Goal: Entertainment & Leisure: Consume media (video, audio)

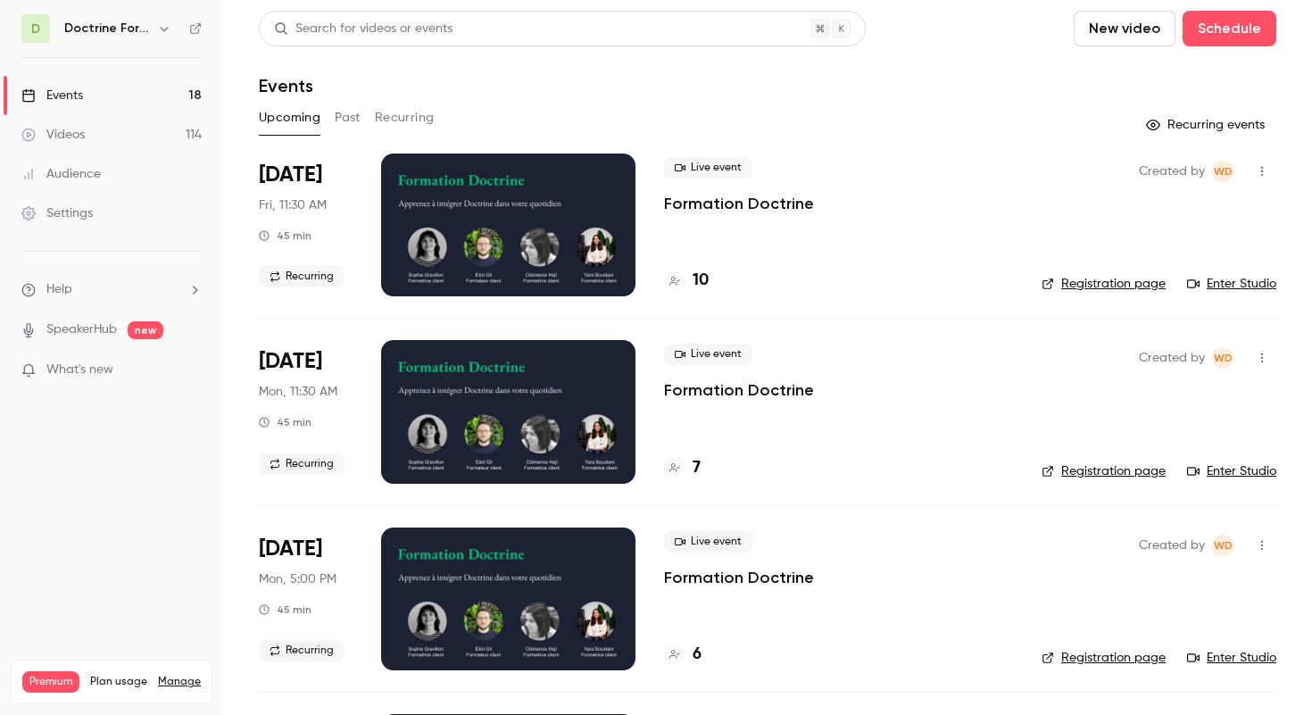
click at [145, 15] on div "D Doctrine Formation Avocats" at bounding box center [111, 28] width 180 height 29
click at [145, 23] on h6 "Doctrine Formation Avocats" at bounding box center [107, 29] width 86 height 18
click at [164, 34] on icon "button" at bounding box center [164, 28] width 14 height 14
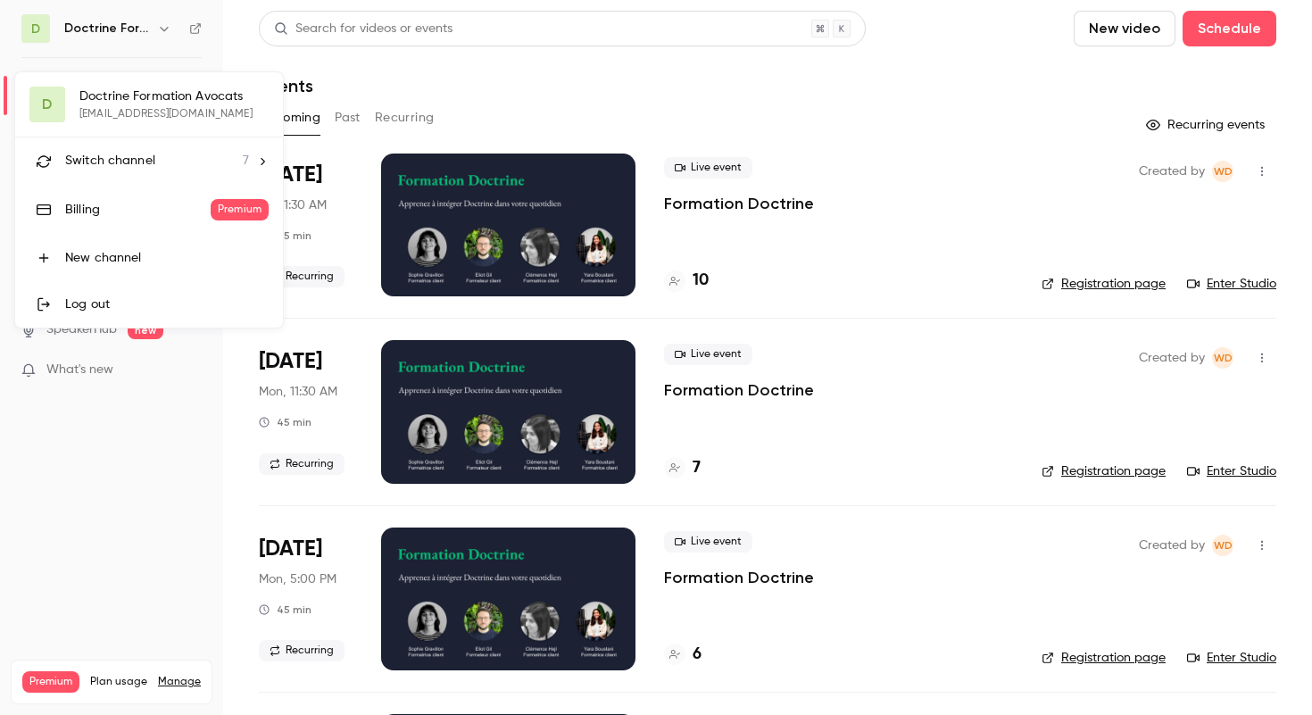
click at [110, 173] on li "Switch channel 7" at bounding box center [149, 160] width 268 height 47
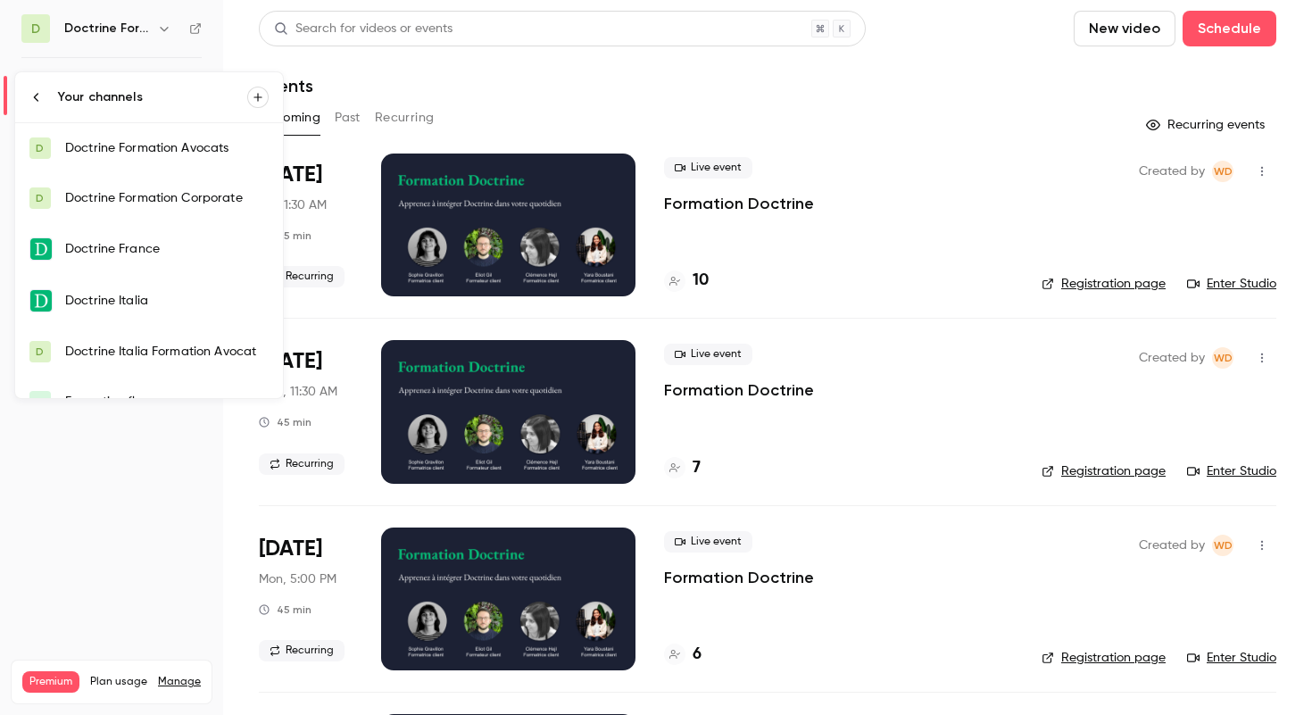
click at [128, 243] on div "Doctrine France" at bounding box center [166, 249] width 203 height 18
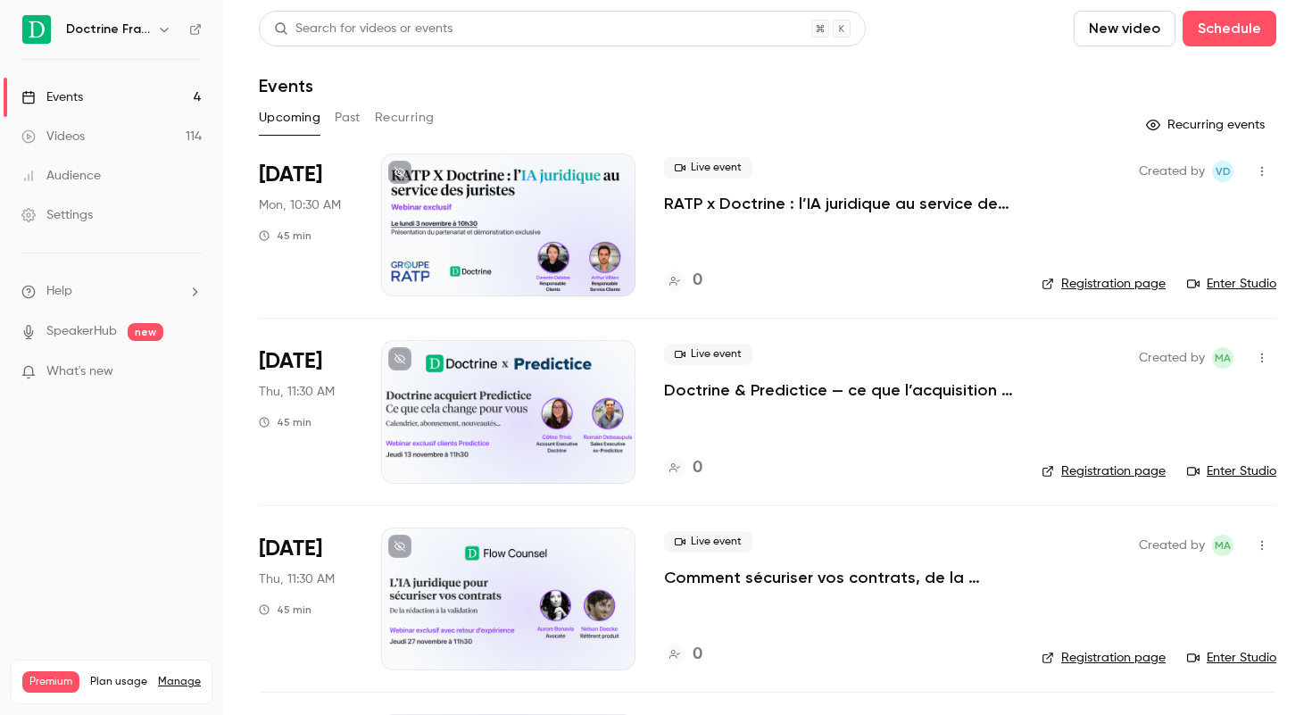
click at [116, 130] on link "Videos 114" at bounding box center [111, 136] width 223 height 39
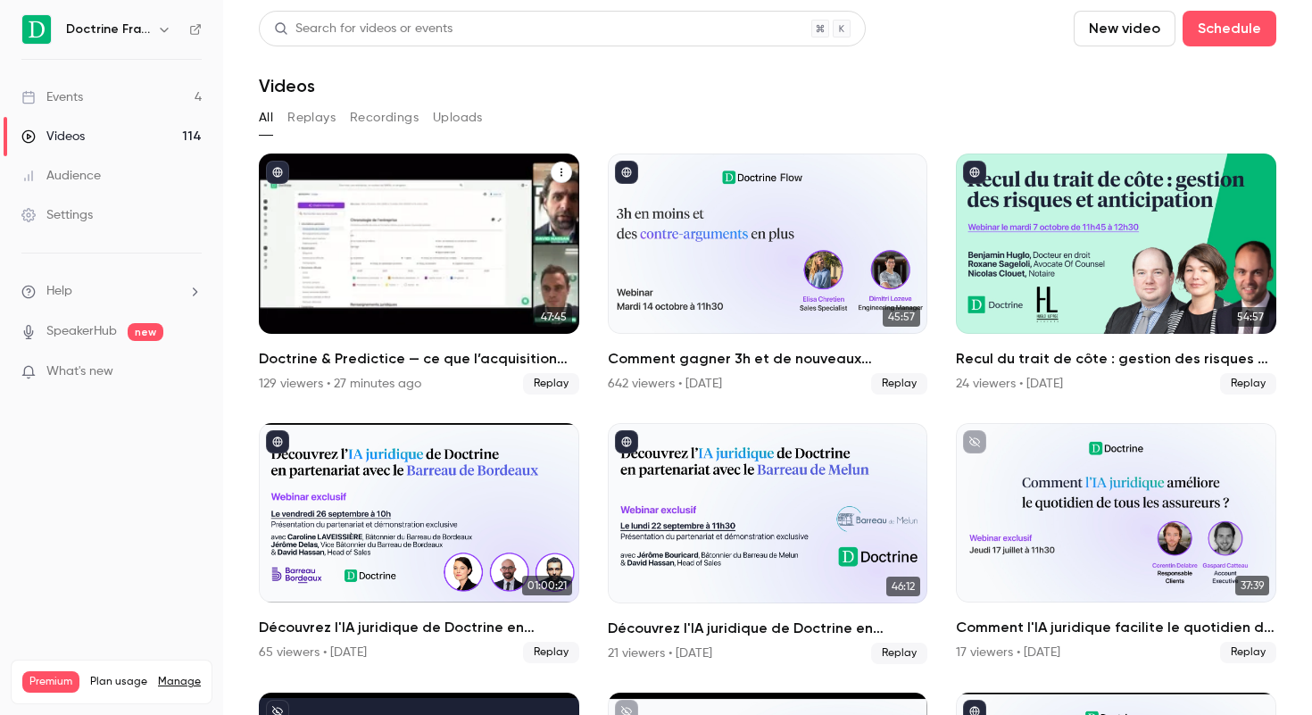
click at [431, 363] on h2 "Doctrine & Predictice — ce que l’acquisition change pour vous - Session 1" at bounding box center [419, 358] width 320 height 21
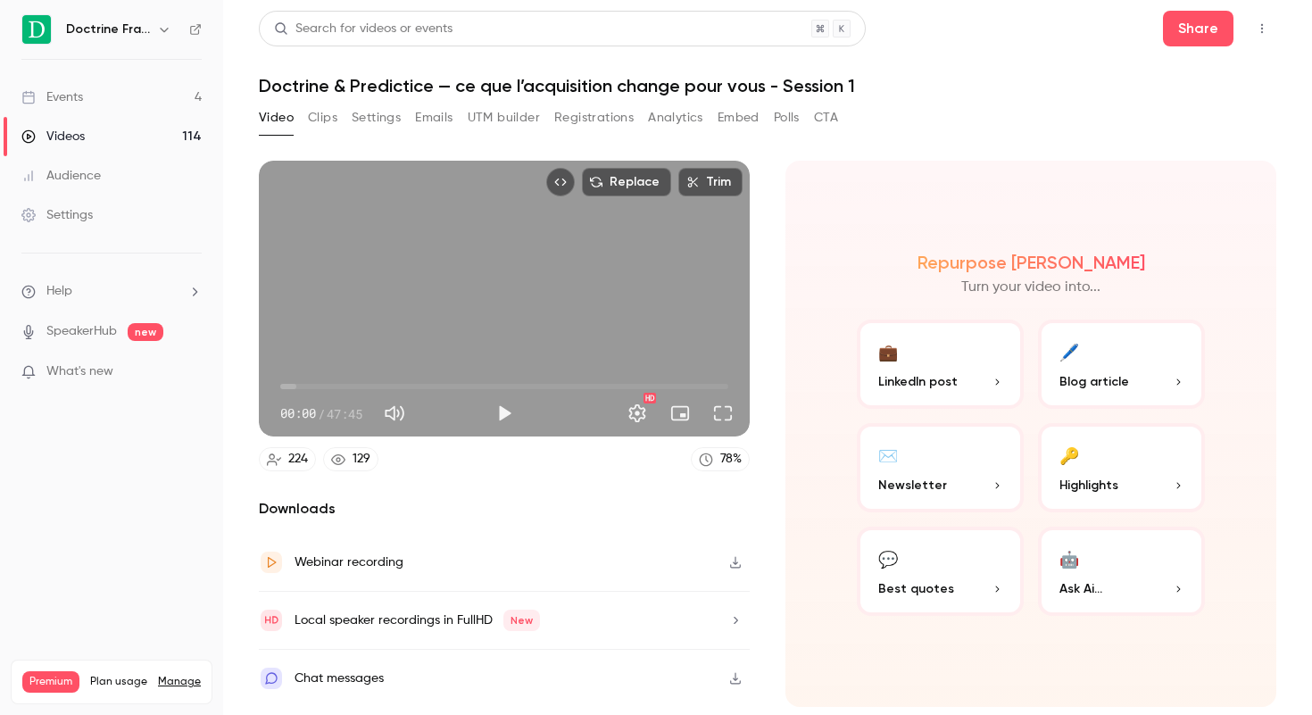
click at [482, 91] on h1 "Doctrine & Predictice — ce que l’acquisition change pour vous - Session 1" at bounding box center [767, 85] width 1017 height 21
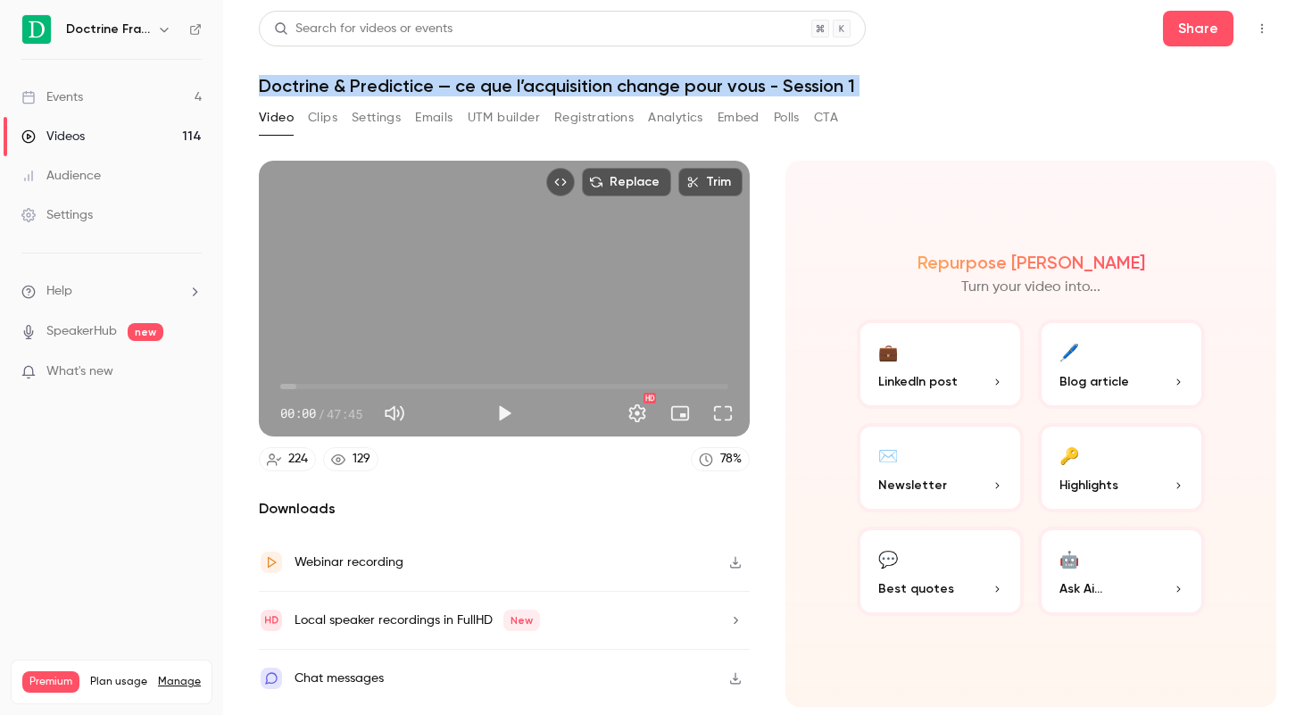
click at [482, 91] on h1 "Doctrine & Predictice — ce que l’acquisition change pour vous - Session 1" at bounding box center [767, 85] width 1017 height 21
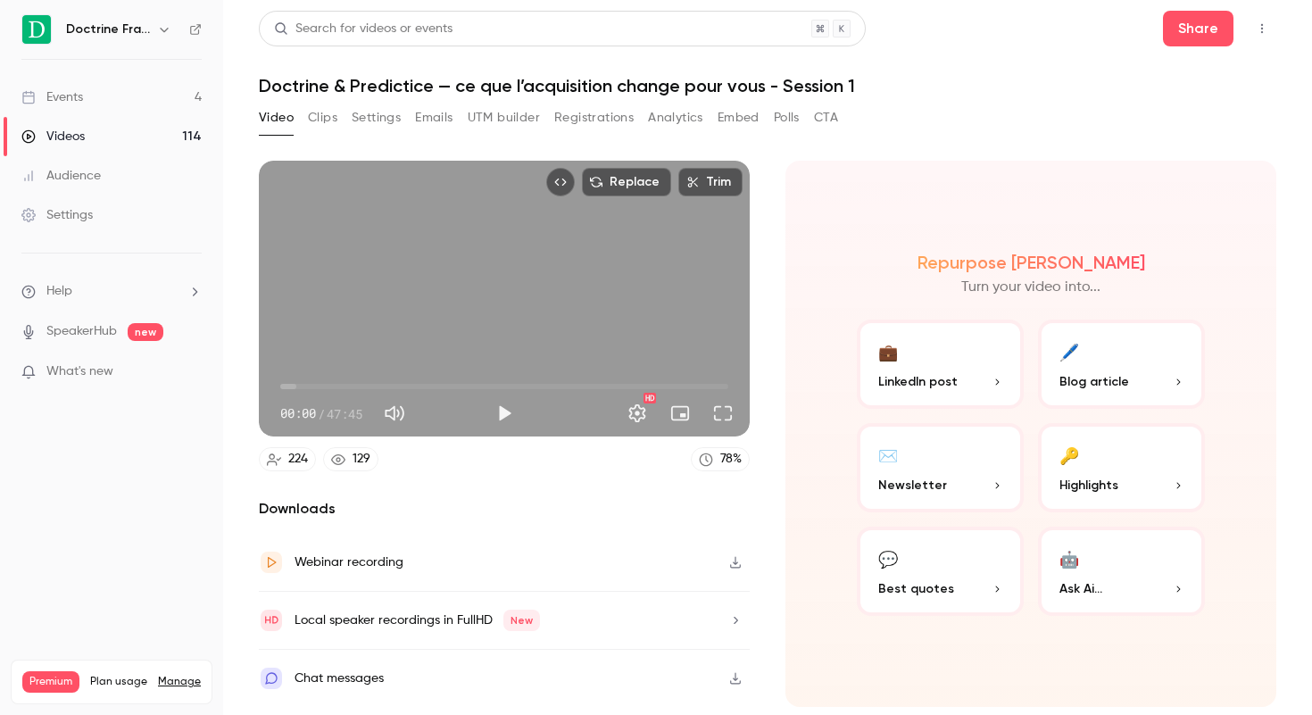
click at [568, 91] on h1 "Doctrine & Predictice — ce que l’acquisition change pour vous - Session 1" at bounding box center [767, 85] width 1017 height 21
click at [583, 92] on h1 "Doctrine & Predictice — ce que l’acquisition change pour vous - Session 1" at bounding box center [767, 85] width 1017 height 21
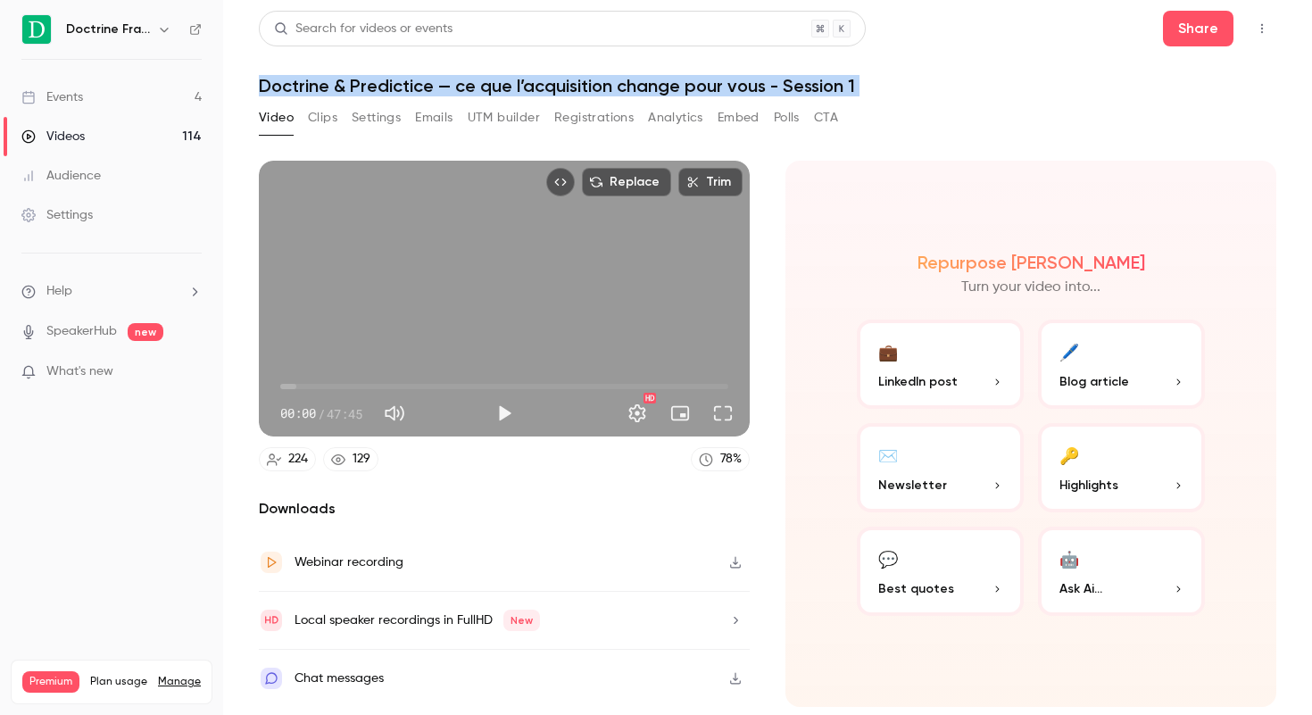
click at [583, 92] on h1 "Doctrine & Predictice — ce que l’acquisition change pour vous - Session 1" at bounding box center [767, 85] width 1017 height 21
copy div "Doctrine & Predictice — ce que l’acquisition change pour vous - Session 1 Video…"
